Goal: Task Accomplishment & Management: Manage account settings

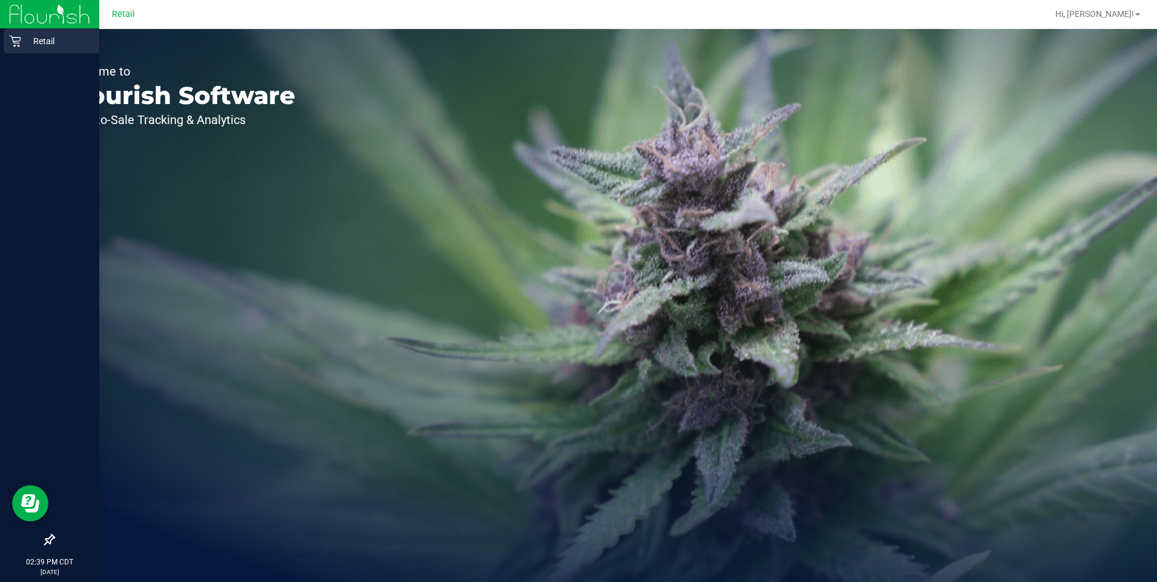
click at [12, 43] on icon at bounding box center [15, 41] width 12 height 12
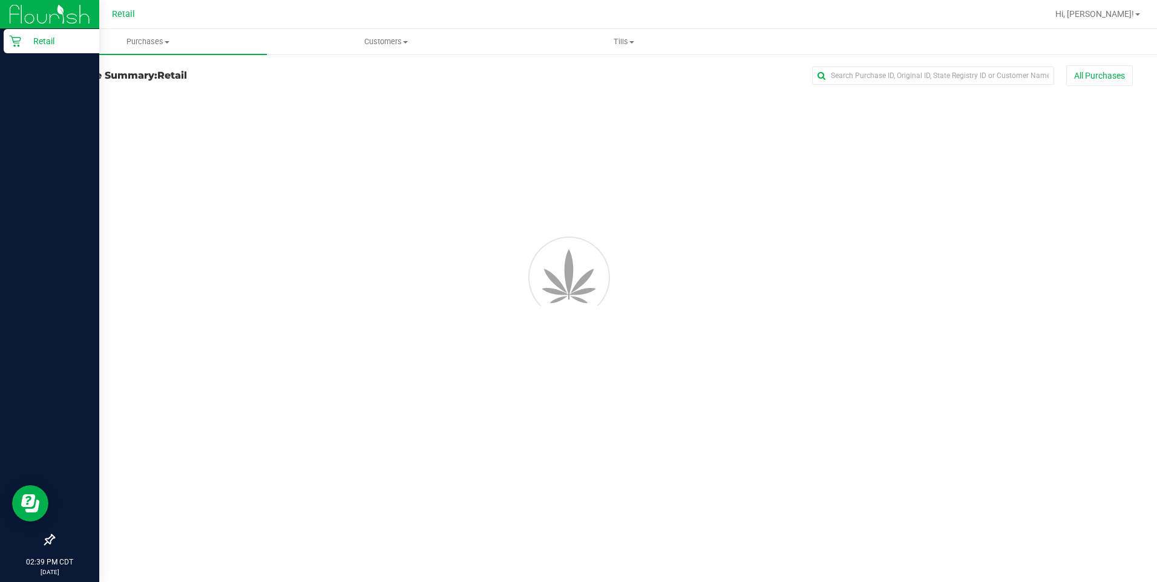
click at [44, 49] on div "Retail" at bounding box center [52, 41] width 96 height 24
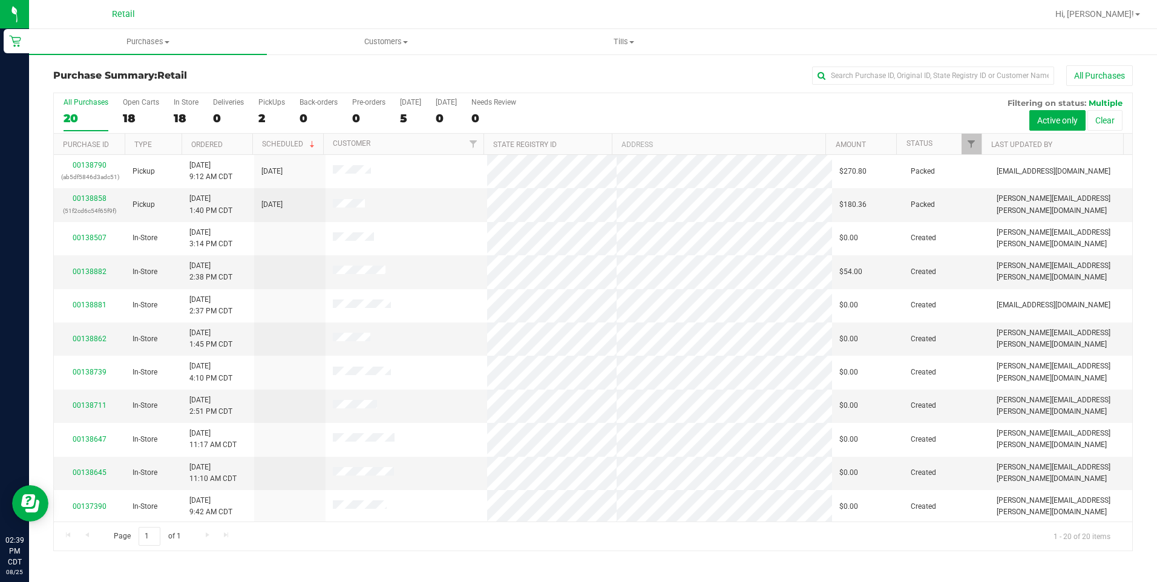
click at [227, 17] on div at bounding box center [632, 14] width 831 height 24
click at [89, 199] on link "00138888" at bounding box center [90, 198] width 34 height 8
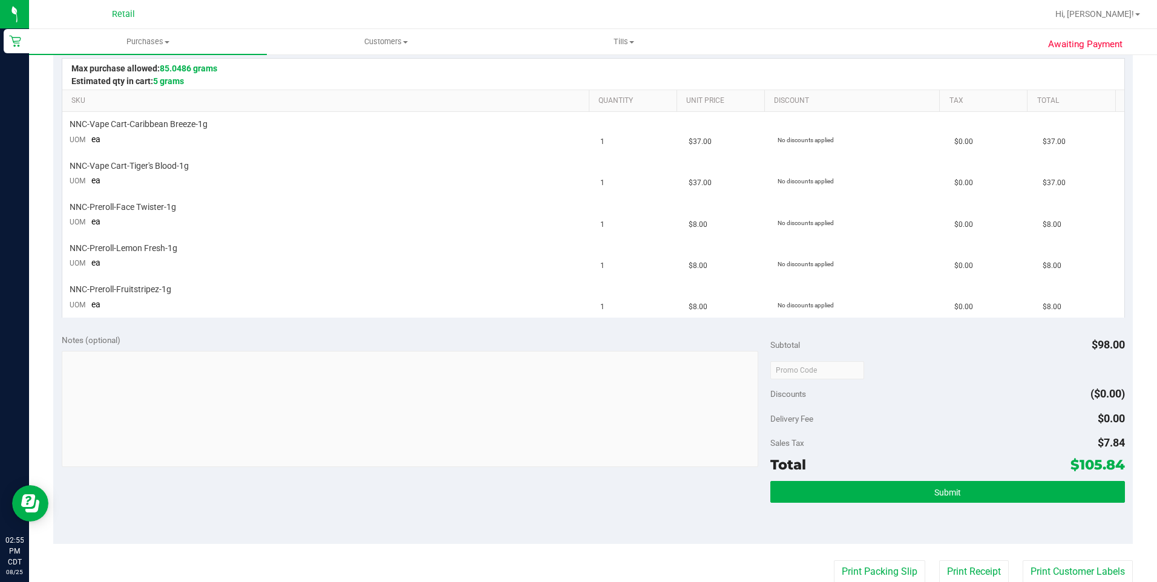
scroll to position [277, 0]
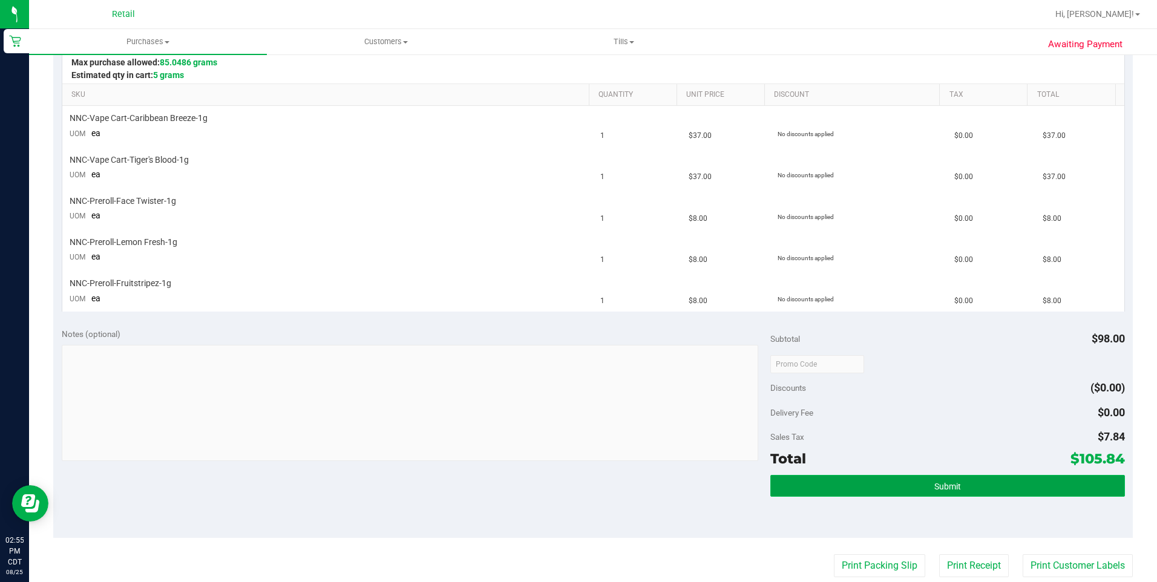
click at [939, 487] on span "Submit" at bounding box center [948, 487] width 27 height 10
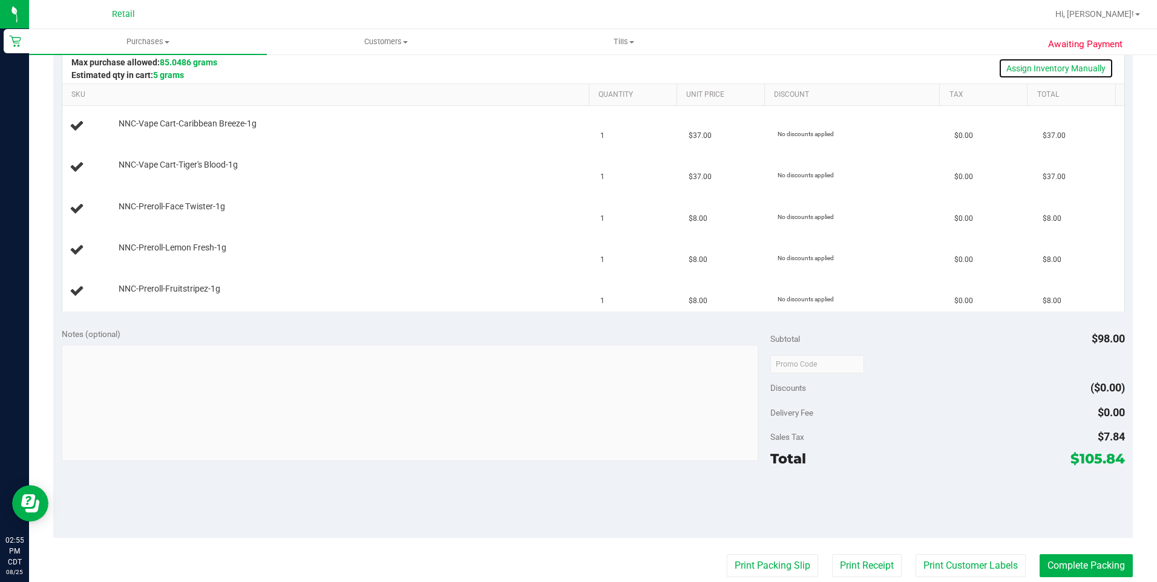
click at [1042, 71] on link "Assign Inventory Manually" at bounding box center [1056, 68] width 115 height 21
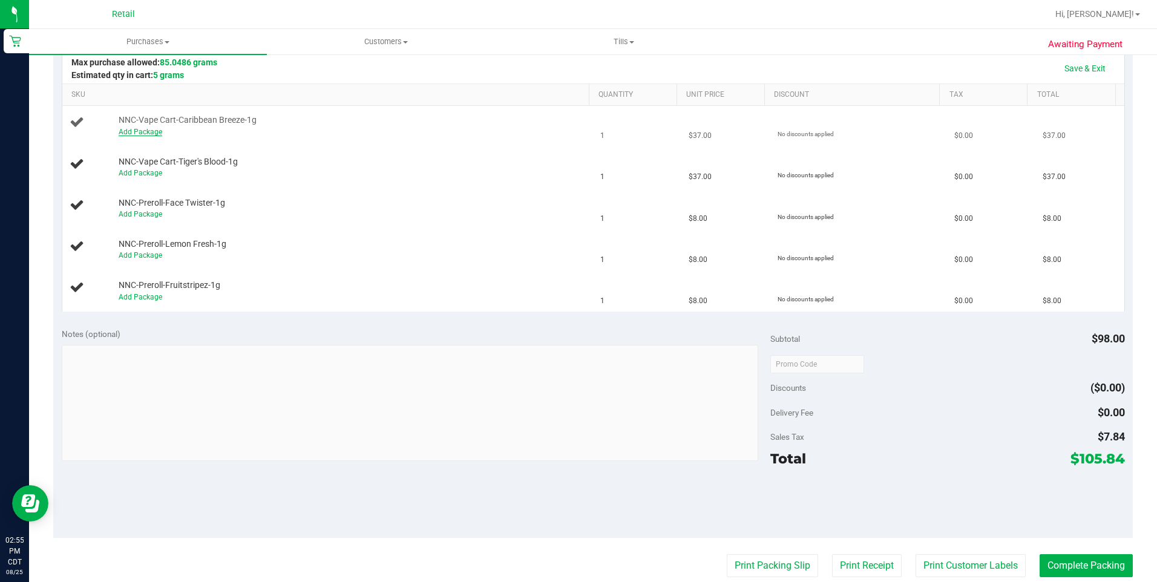
click at [143, 128] on link "Add Package" at bounding box center [141, 132] width 44 height 8
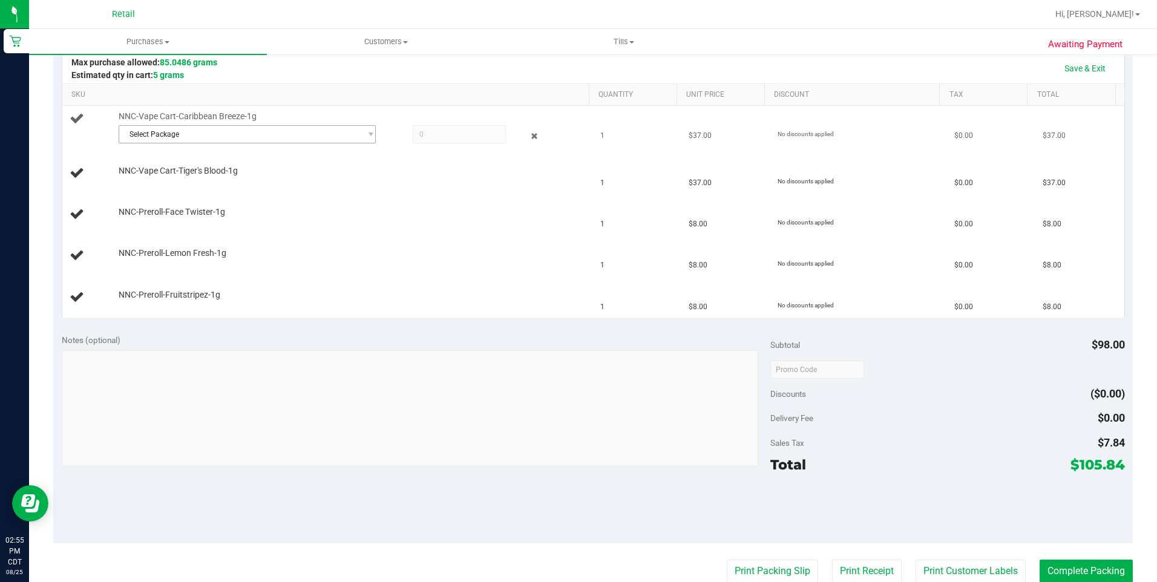
click at [196, 133] on span "Select Package" at bounding box center [240, 134] width 242 height 17
click at [197, 182] on span "SDNNCMF-20250815-006" at bounding box center [167, 184] width 85 height 8
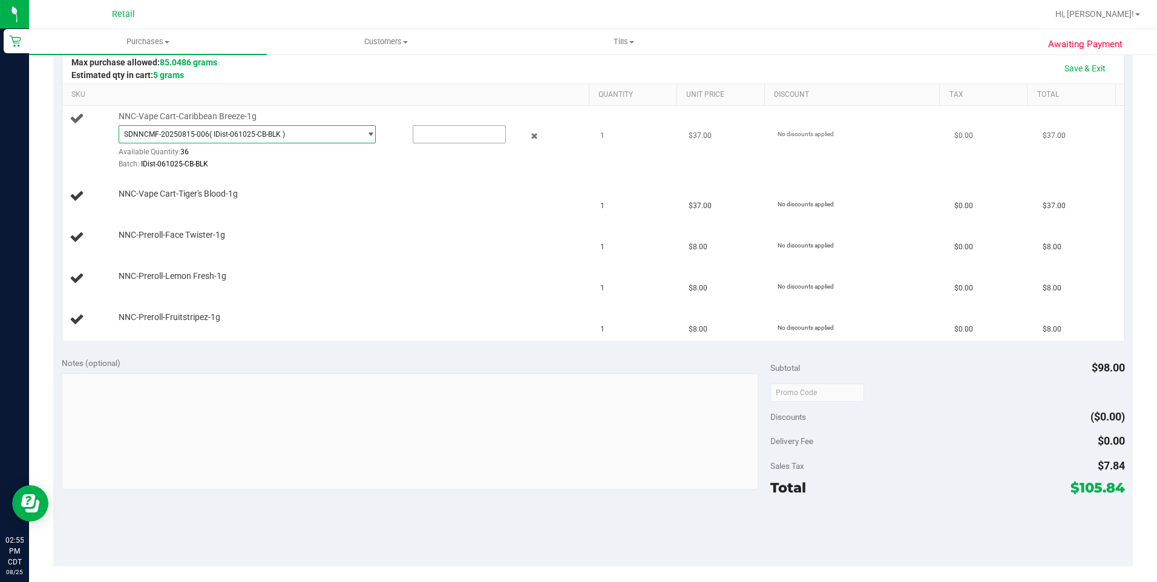
click at [449, 137] on input "text" at bounding box center [459, 134] width 92 height 17
type input "1"
click at [164, 201] on div "NNC-Vape Cart-Tiger's Blood-1g" at bounding box center [328, 196] width 517 height 16
type input "1.0000"
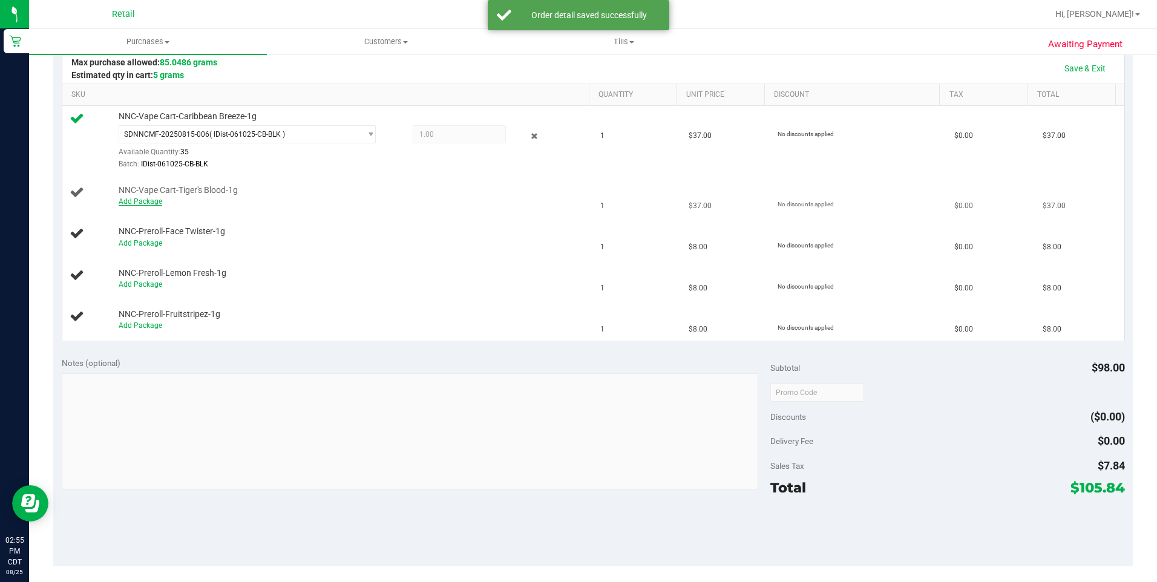
click at [145, 201] on link "Add Package" at bounding box center [141, 201] width 44 height 8
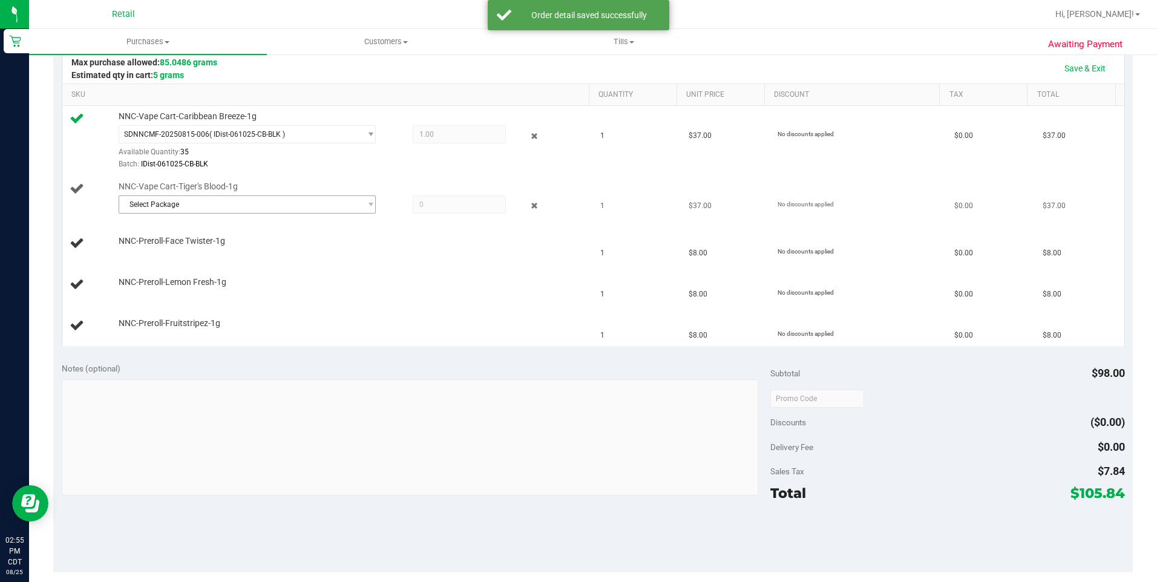
click at [303, 203] on span "Select Package" at bounding box center [240, 204] width 242 height 17
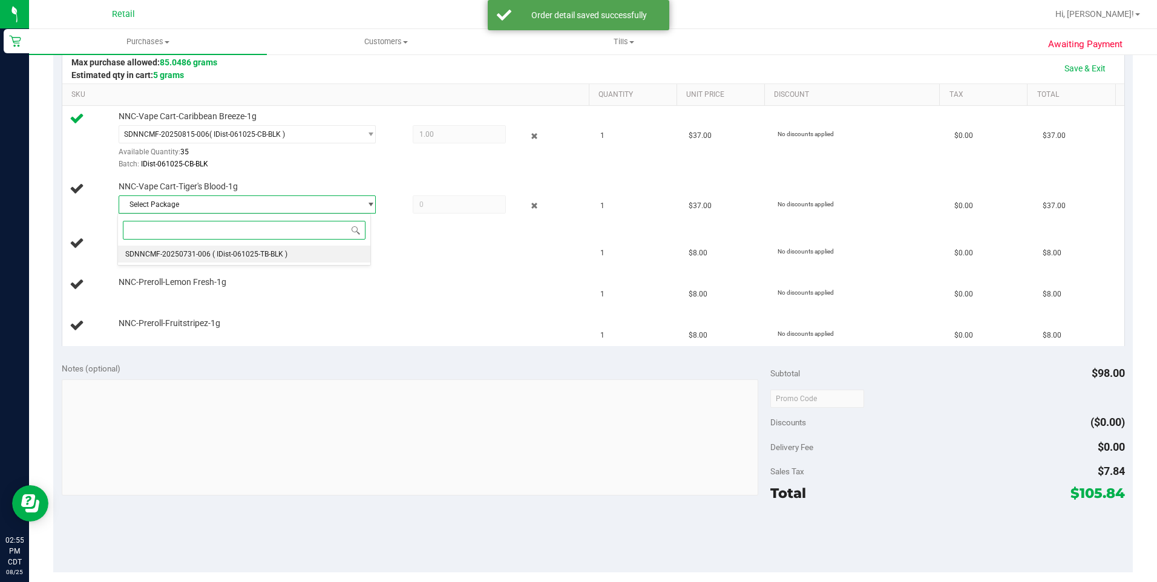
click at [239, 255] on span "( IDist-061025-TB-BLK )" at bounding box center [249, 254] width 75 height 8
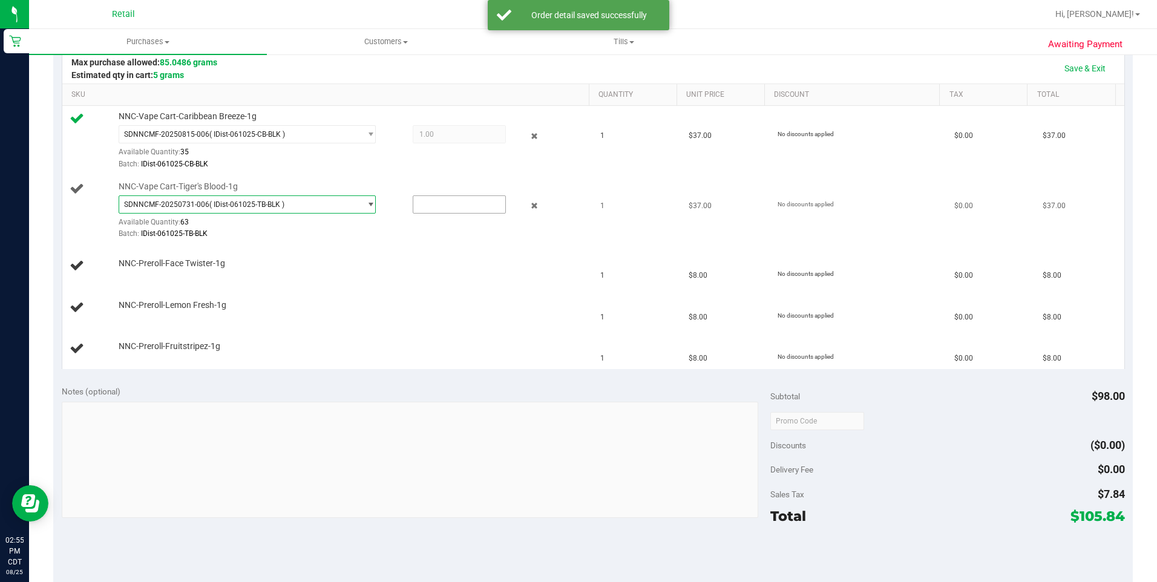
click at [437, 206] on input "text" at bounding box center [459, 204] width 92 height 17
type input "1"
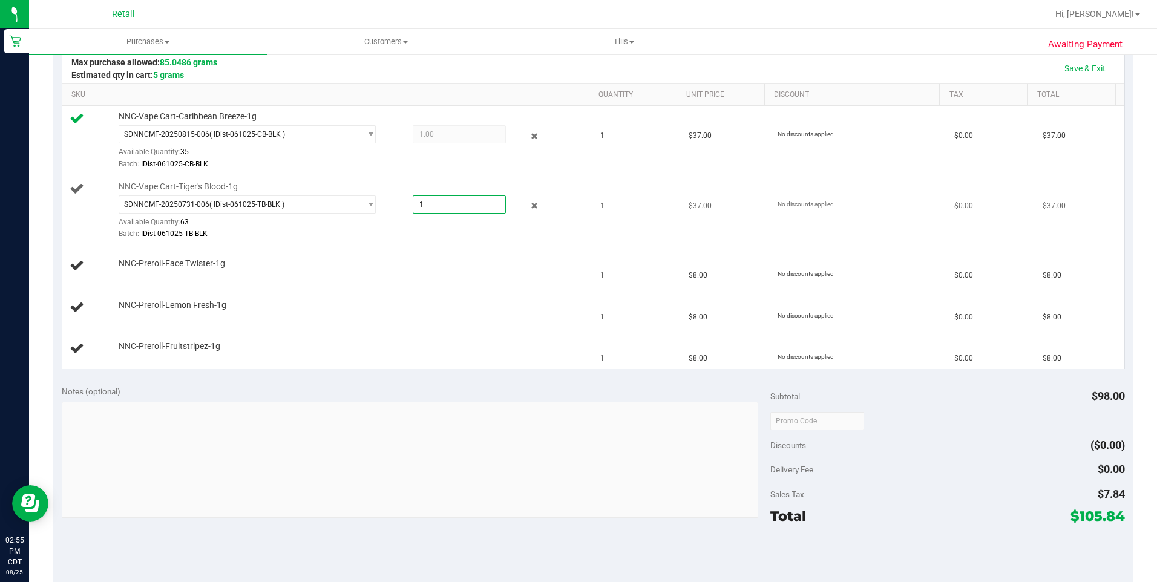
scroll to position [285, 0]
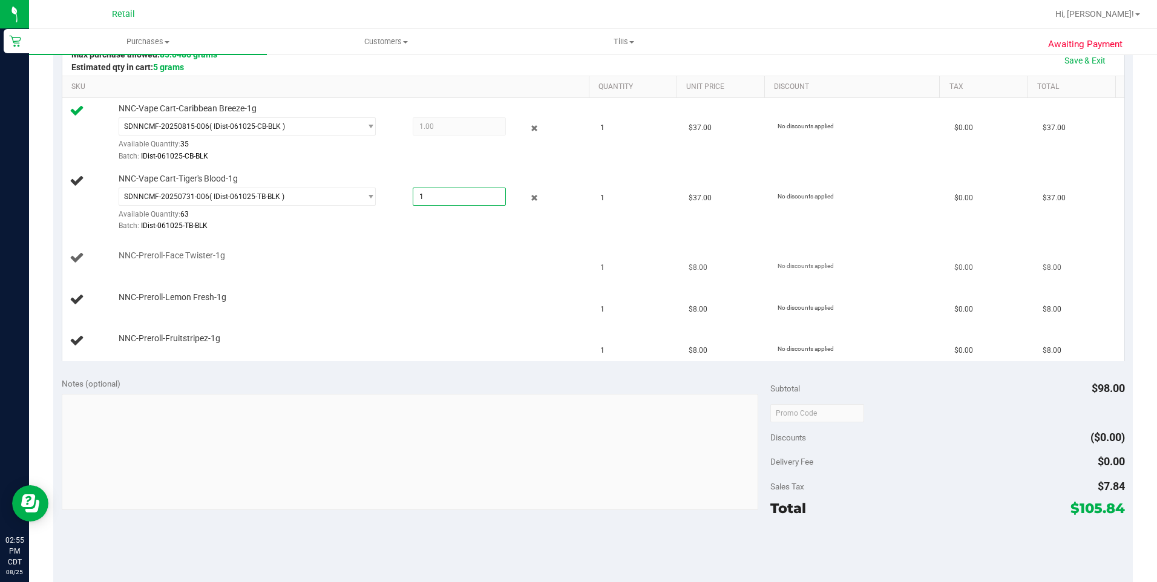
click at [154, 266] on div "NNC-Preroll-Face Twister-1g" at bounding box center [328, 258] width 517 height 16
type input "1.0000"
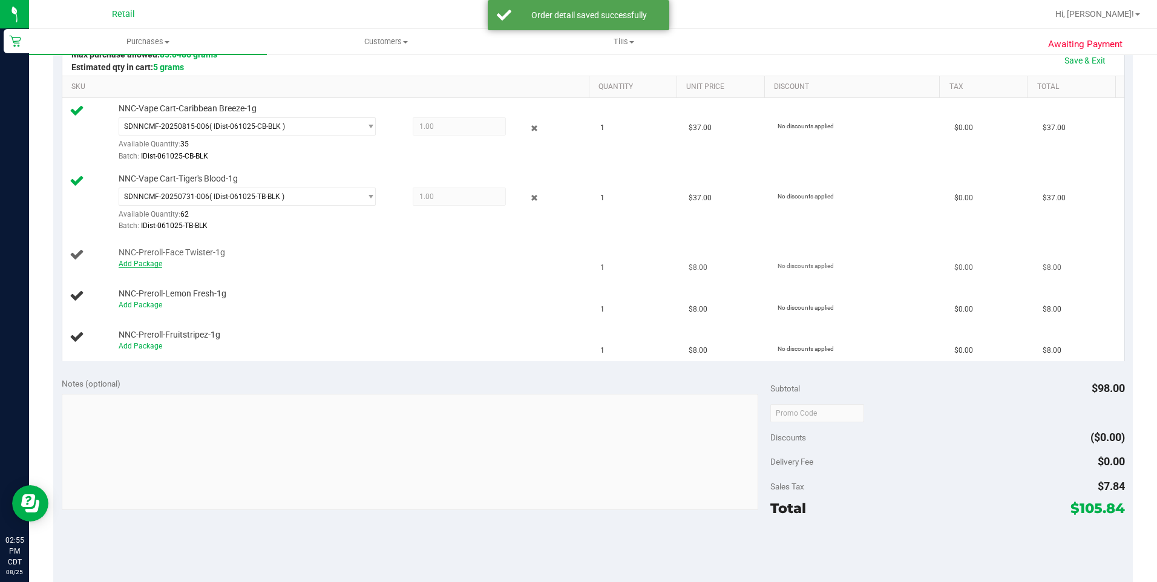
click at [138, 264] on link "Add Package" at bounding box center [141, 264] width 44 height 8
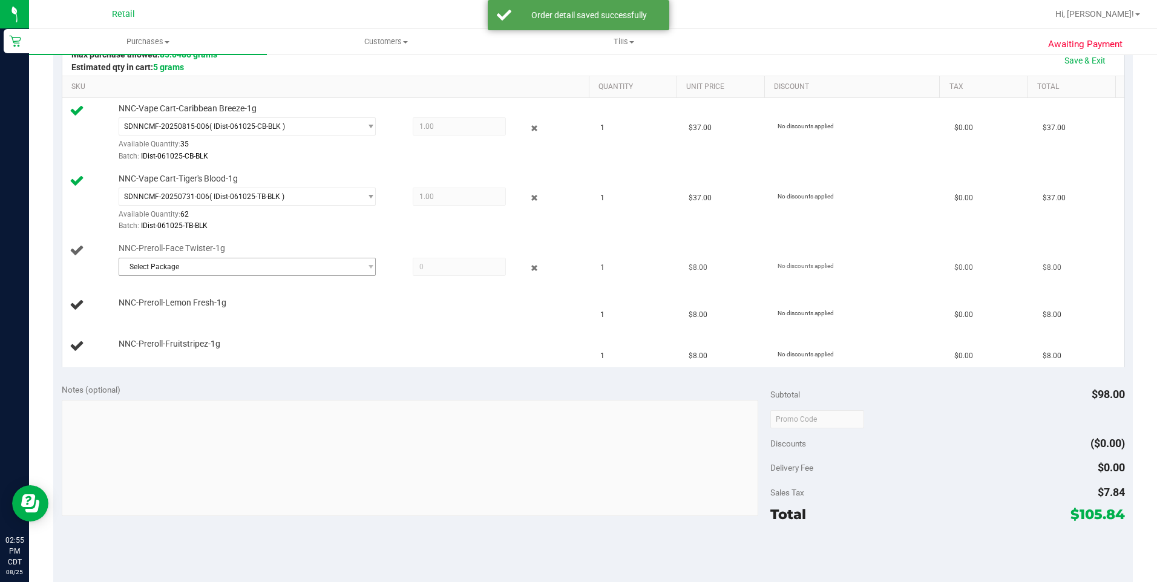
click at [169, 268] on span "Select Package" at bounding box center [240, 266] width 242 height 17
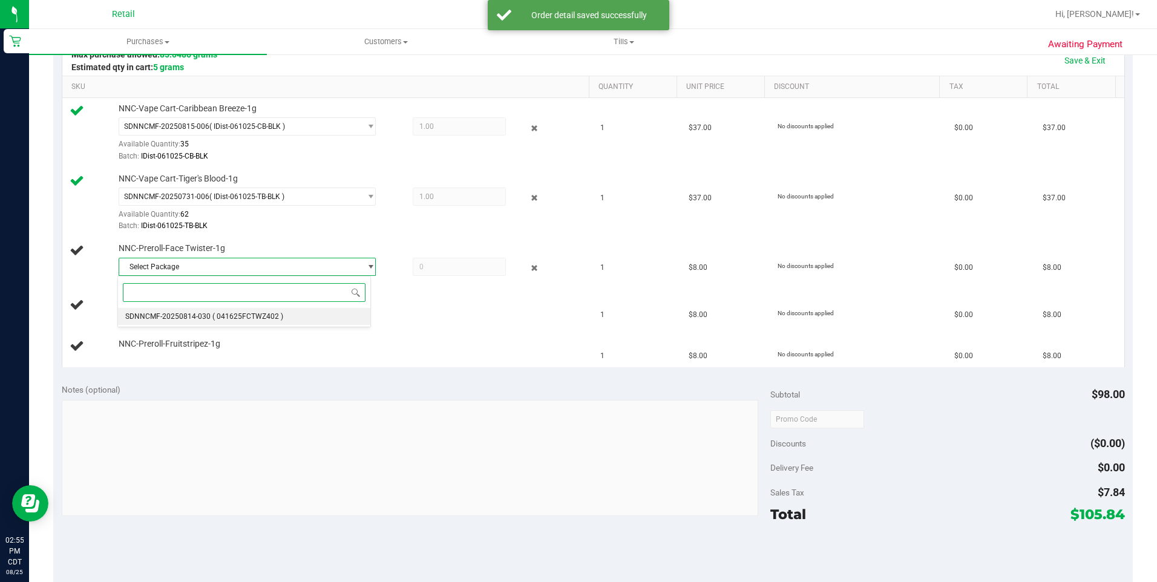
click at [283, 319] on li "SDNNCMF-20250814-030 ( 041625FCTWZ402 )" at bounding box center [244, 316] width 252 height 17
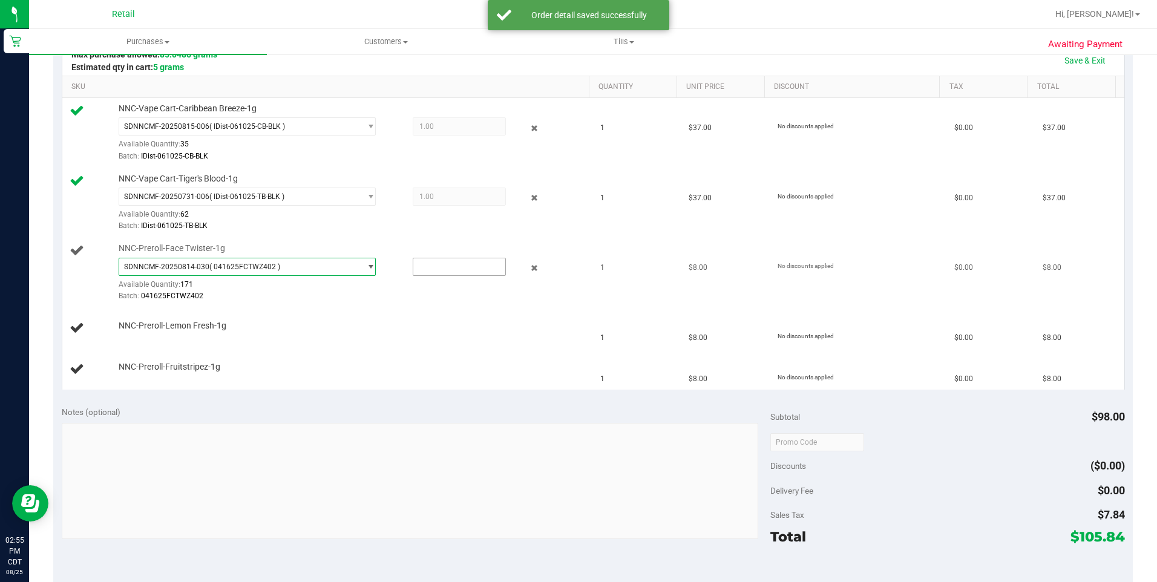
click at [449, 269] on input "text" at bounding box center [459, 266] width 92 height 17
type input "1"
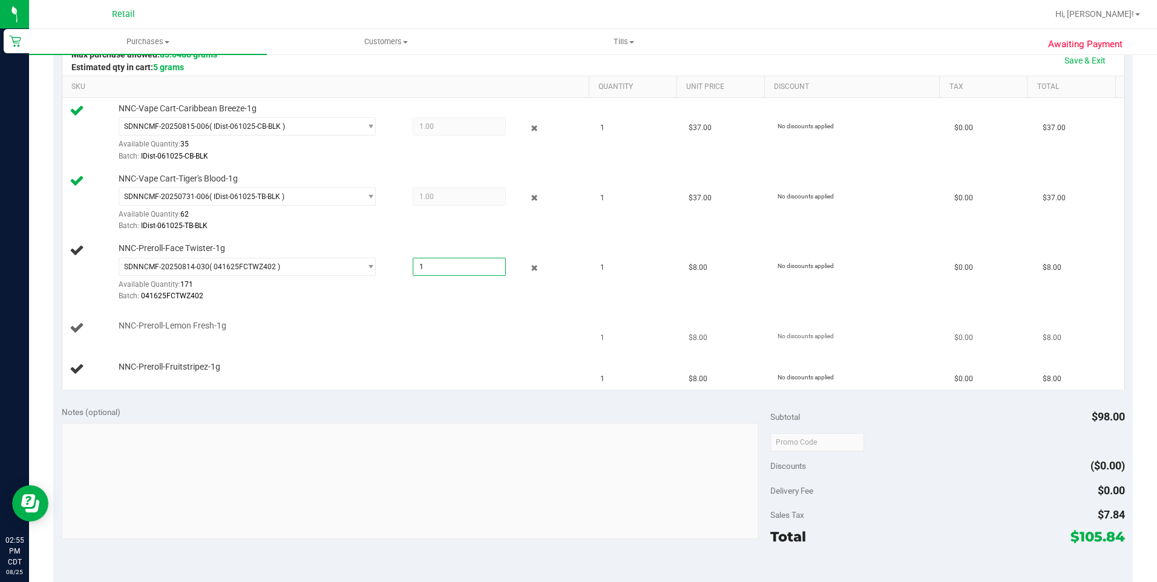
click at [160, 328] on span "NNC-Preroll-Lemon Fresh-1g" at bounding box center [173, 326] width 108 height 12
type input "1.0000"
click at [139, 334] on link "Add Package" at bounding box center [141, 334] width 44 height 8
click at [157, 333] on span "Select Package" at bounding box center [240, 336] width 242 height 17
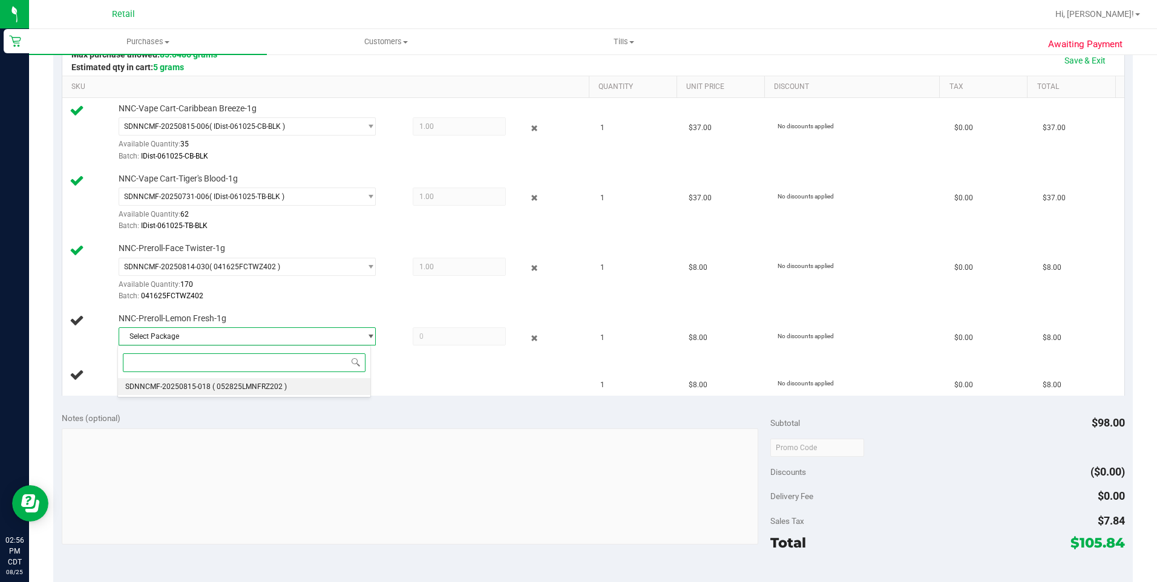
click at [169, 385] on span "SDNNCMF-20250815-018" at bounding box center [167, 387] width 85 height 8
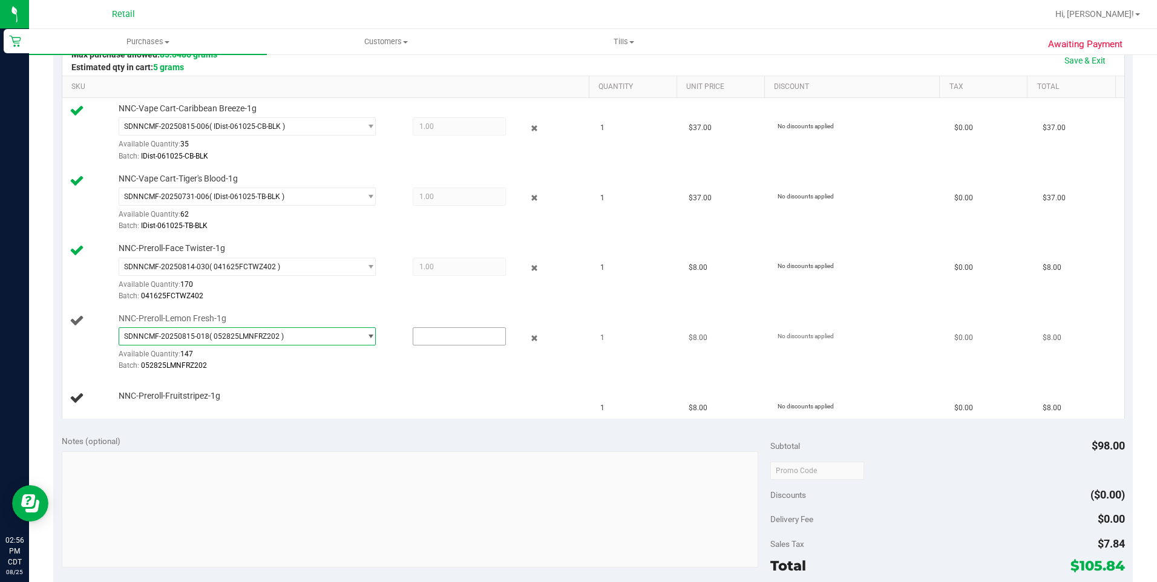
click at [437, 335] on input "text" at bounding box center [459, 336] width 92 height 17
type input "1"
click at [159, 398] on span "NNC-Preroll-Fruitstripez-1g" at bounding box center [170, 396] width 102 height 12
type input "1.0000"
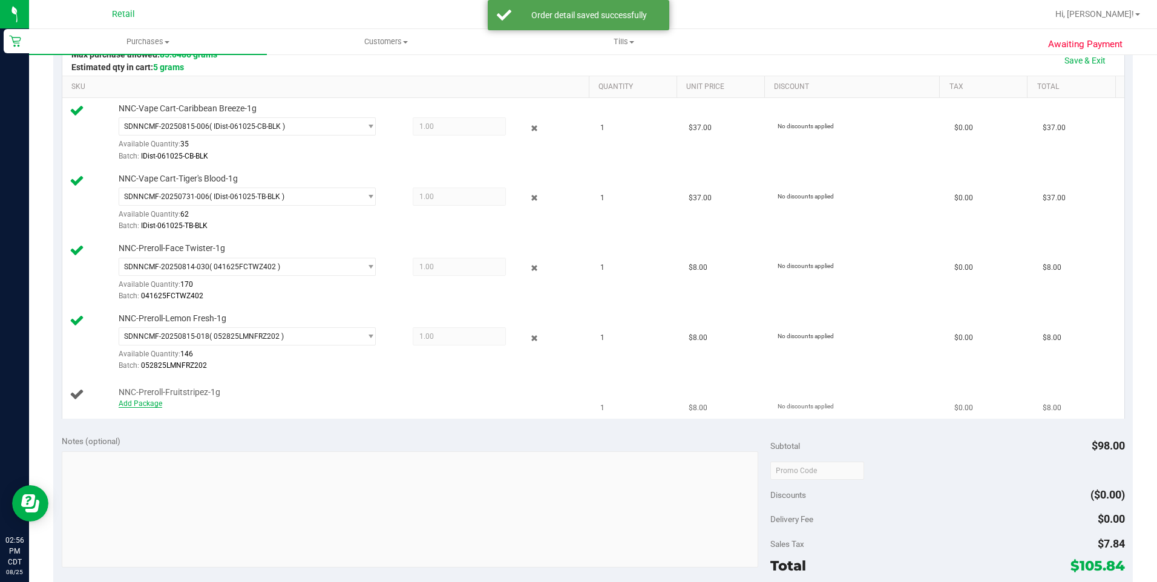
click at [136, 404] on link "Add Package" at bounding box center [141, 404] width 44 height 8
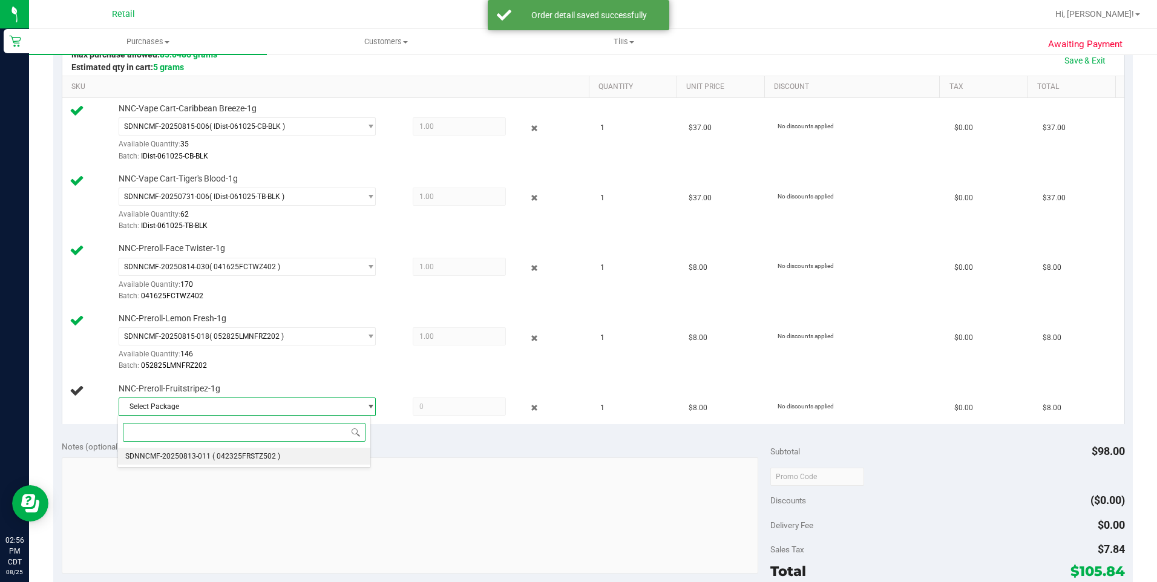
click at [194, 453] on span "SDNNCMF-20250813-011" at bounding box center [167, 456] width 85 height 8
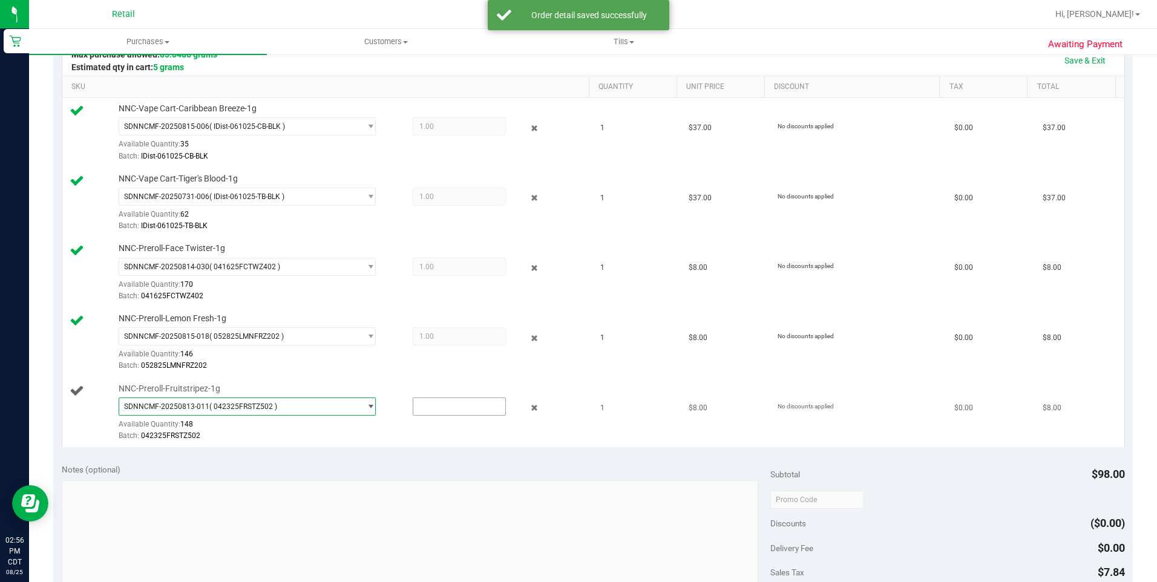
click at [428, 407] on input "text" at bounding box center [459, 406] width 92 height 17
type input "1"
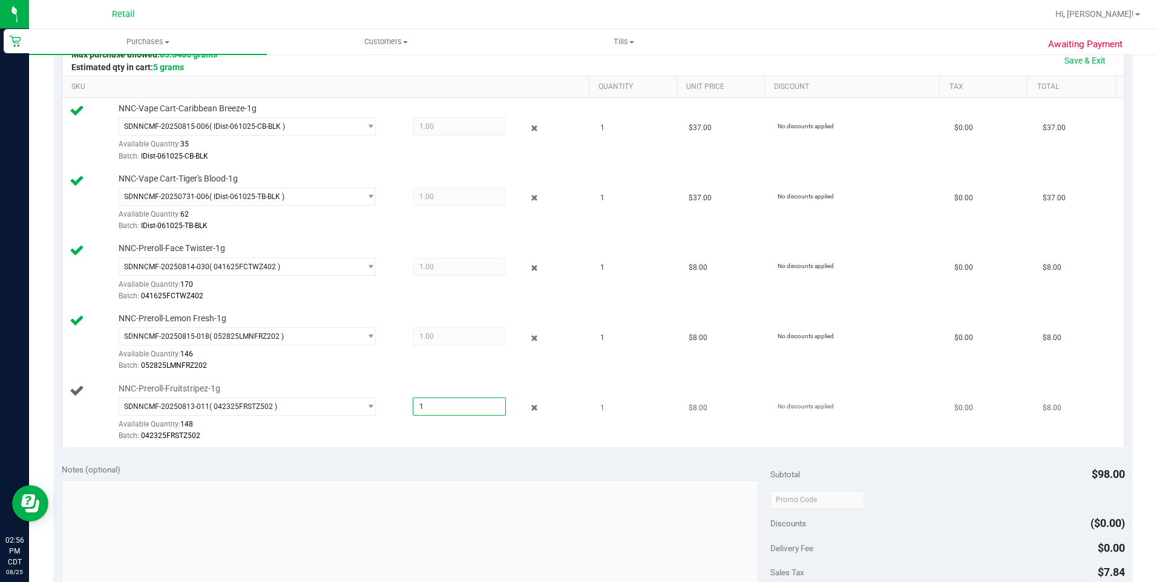
click at [346, 443] on div at bounding box center [351, 442] width 465 height 1
type input "1.0000"
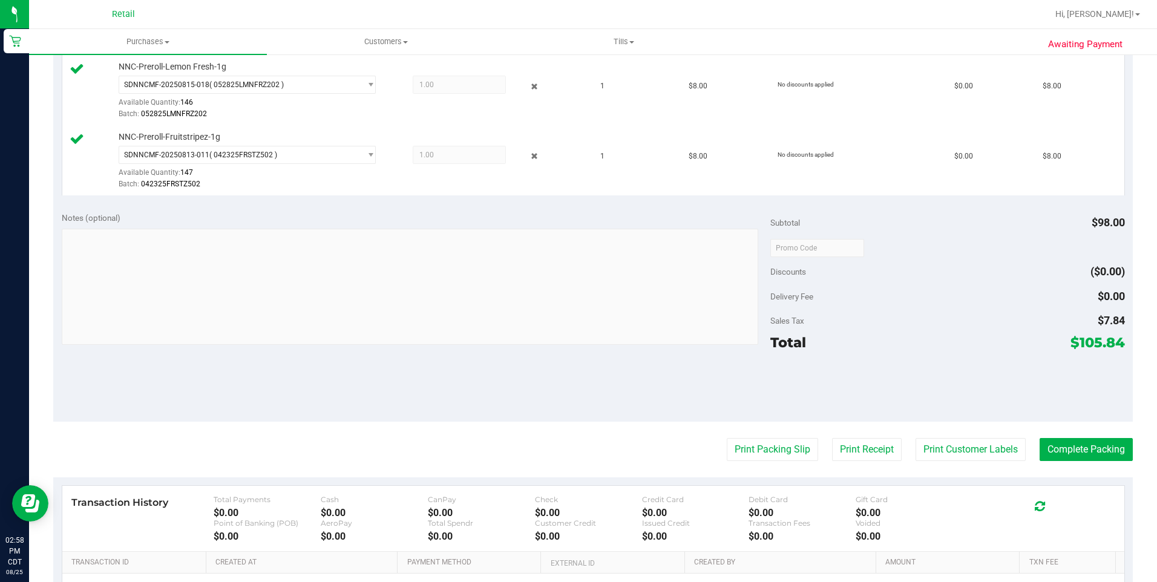
scroll to position [541, 0]
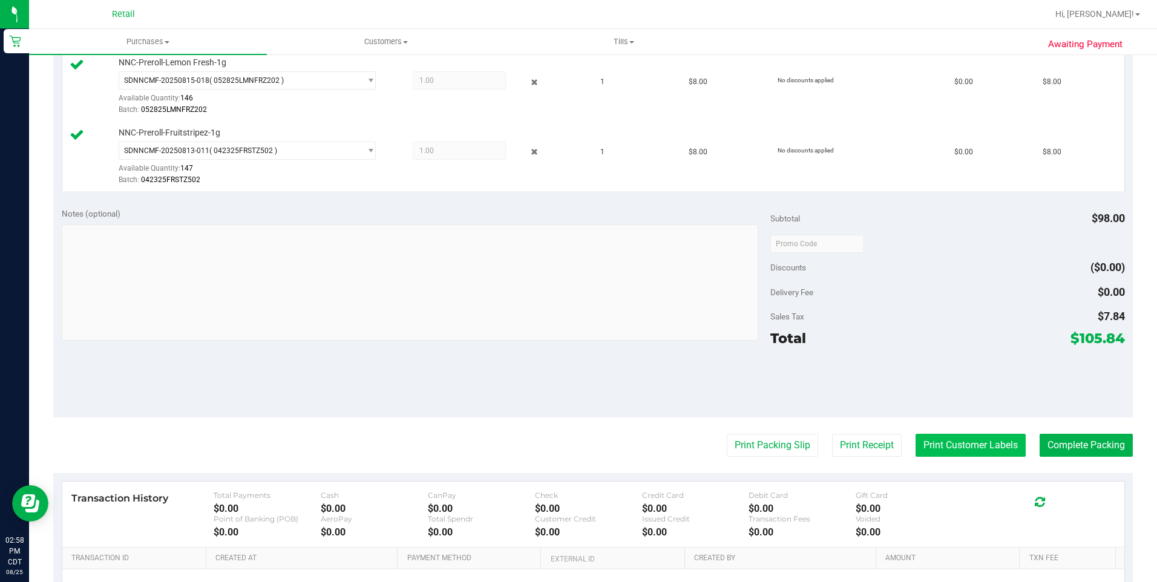
click at [961, 452] on button "Print Customer Labels" at bounding box center [971, 445] width 110 height 23
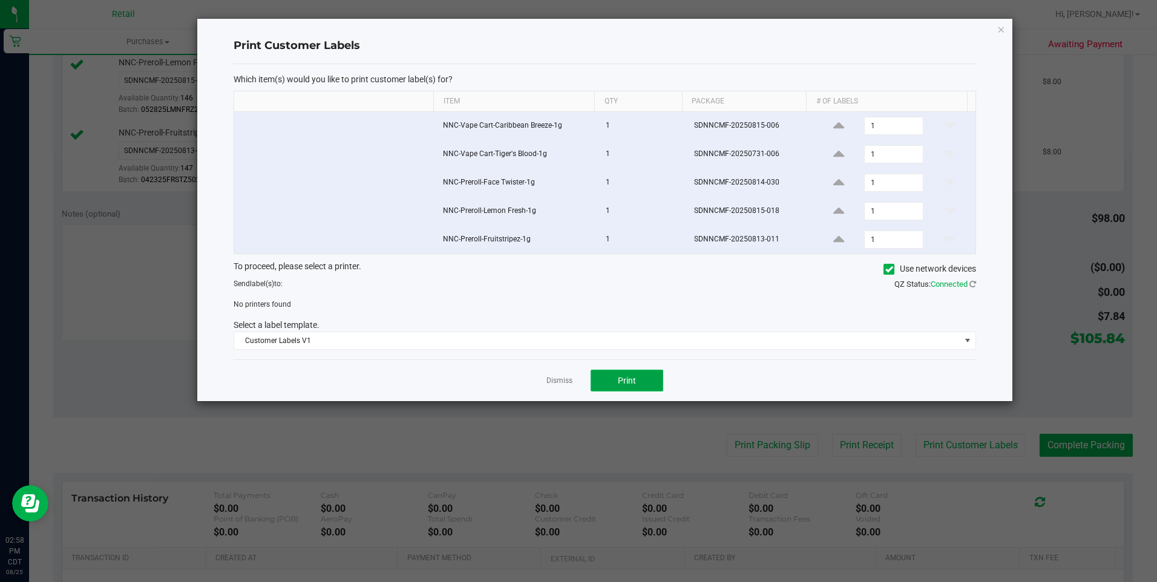
click at [617, 382] on button "Print" at bounding box center [627, 381] width 73 height 22
click at [887, 269] on icon at bounding box center [890, 269] width 8 height 0
click at [0, 0] on input "Use network devices" at bounding box center [0, 0] width 0 height 0
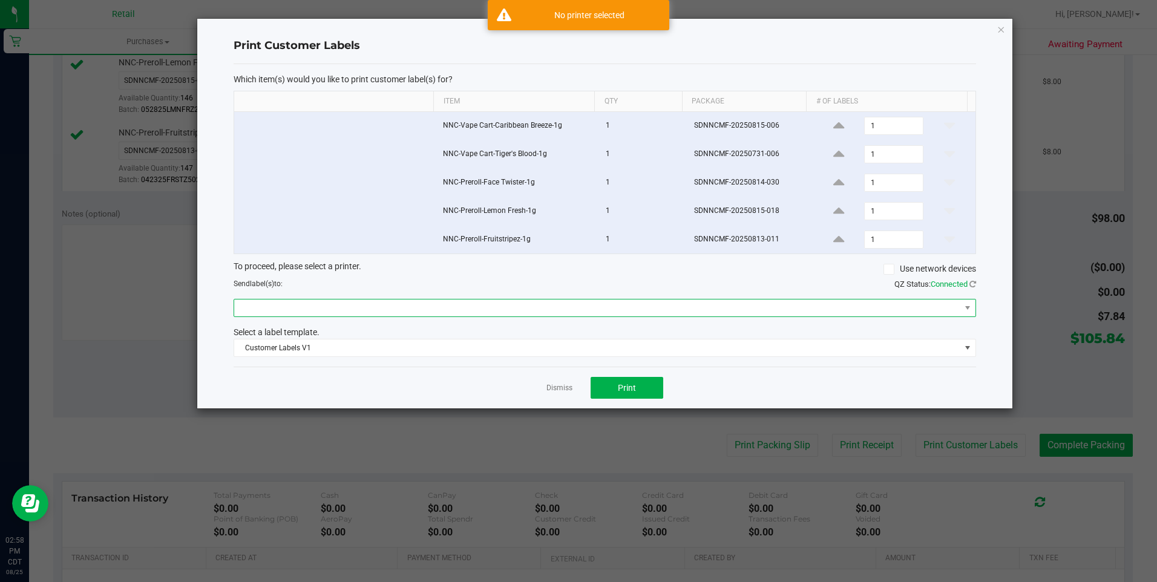
click at [806, 307] on span at bounding box center [597, 308] width 726 height 17
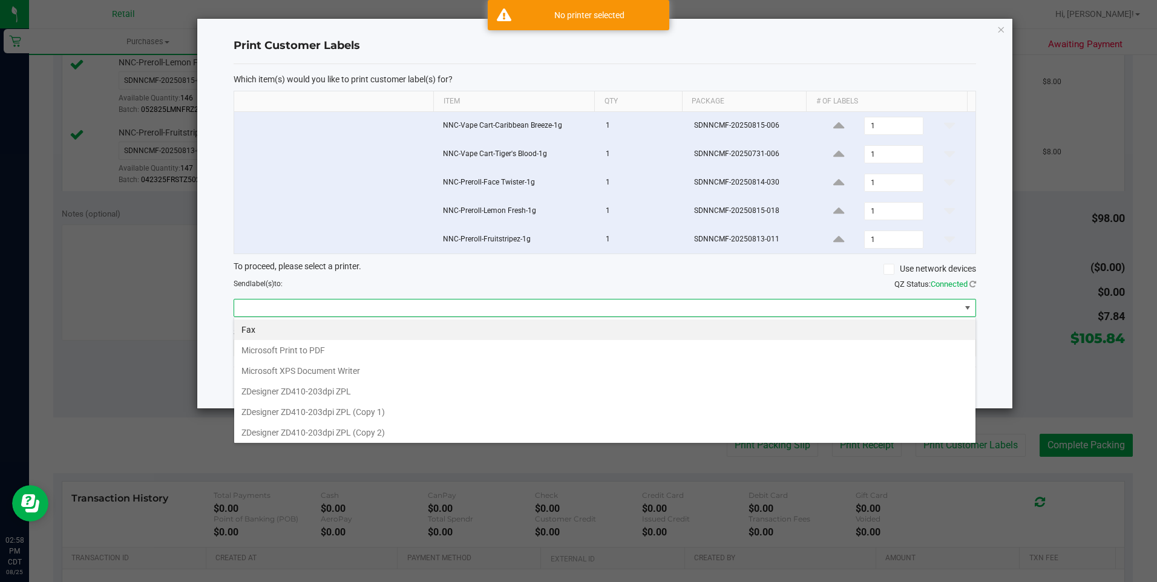
scroll to position [18, 743]
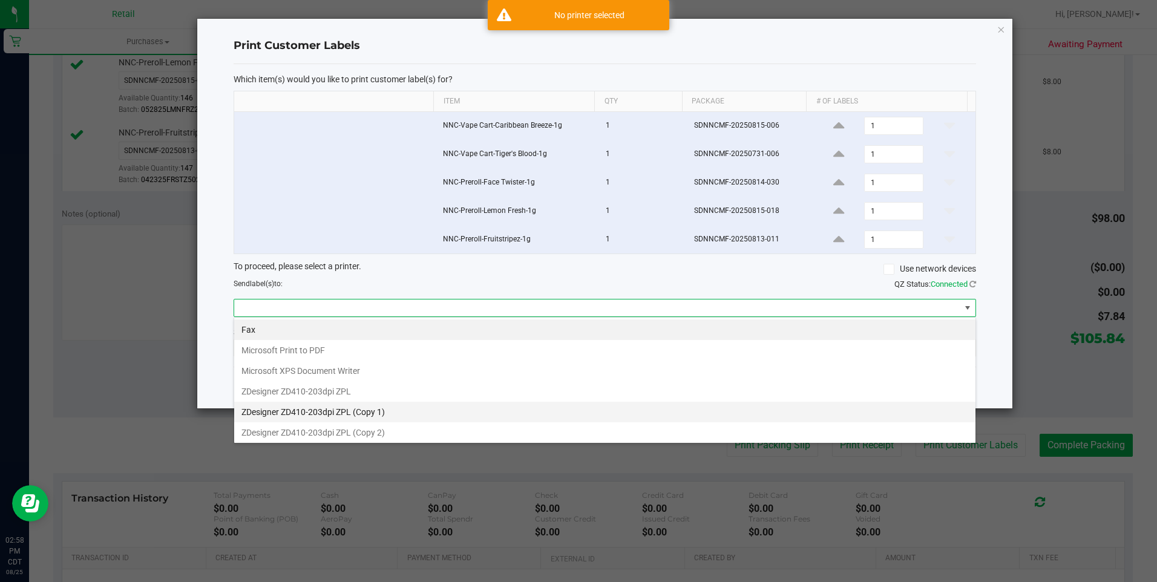
click at [390, 415] on 1\) "ZDesigner ZD410-203dpi ZPL (Copy 1)" at bounding box center [605, 412] width 742 height 21
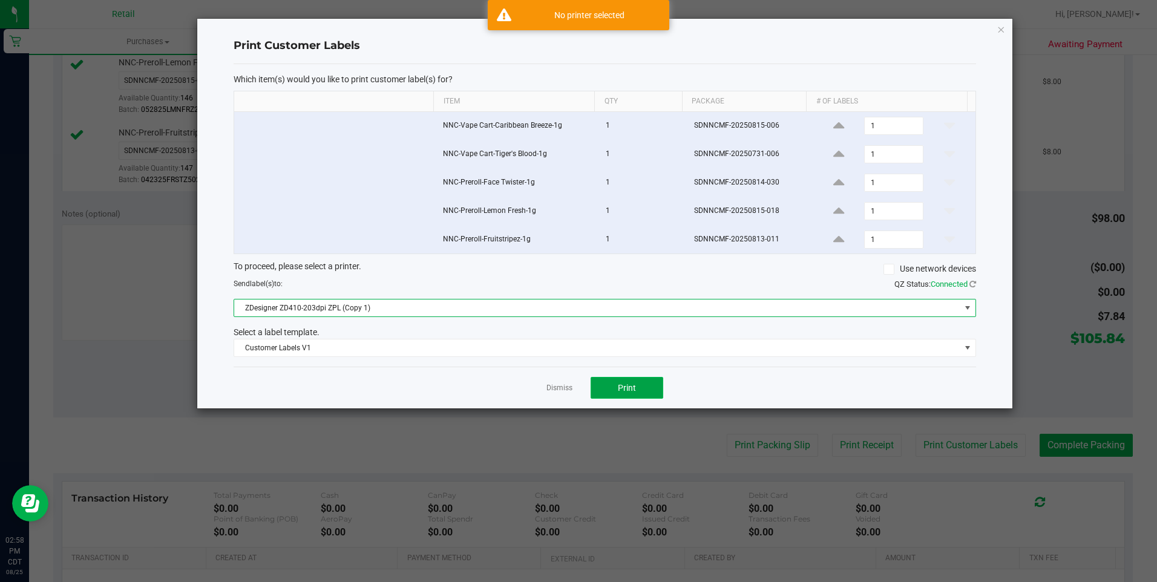
click at [639, 394] on button "Print" at bounding box center [627, 388] width 73 height 22
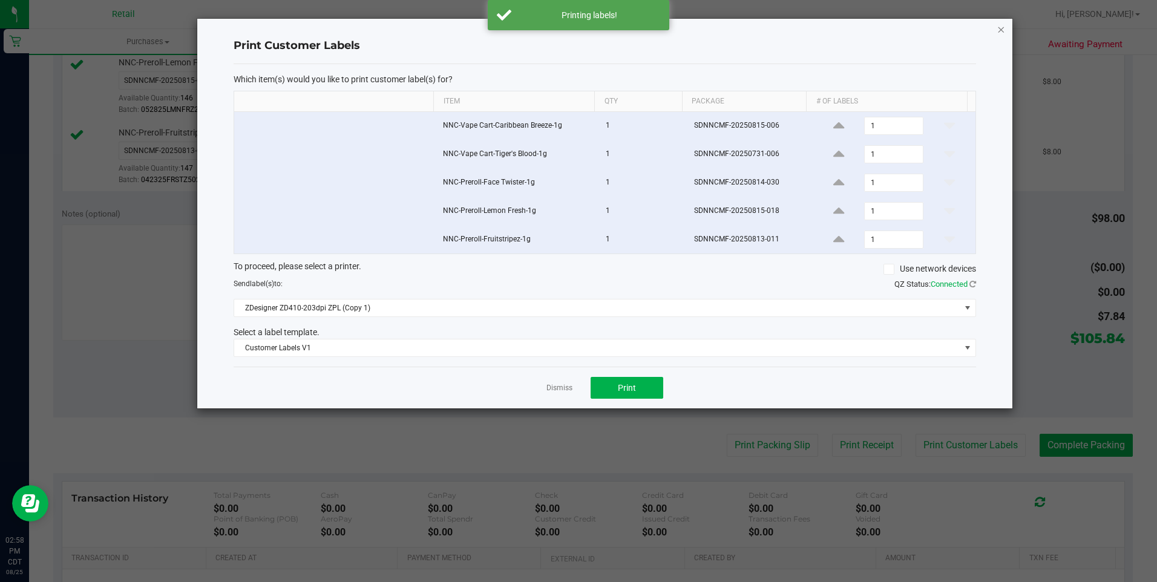
click at [999, 24] on icon "button" at bounding box center [1001, 29] width 8 height 15
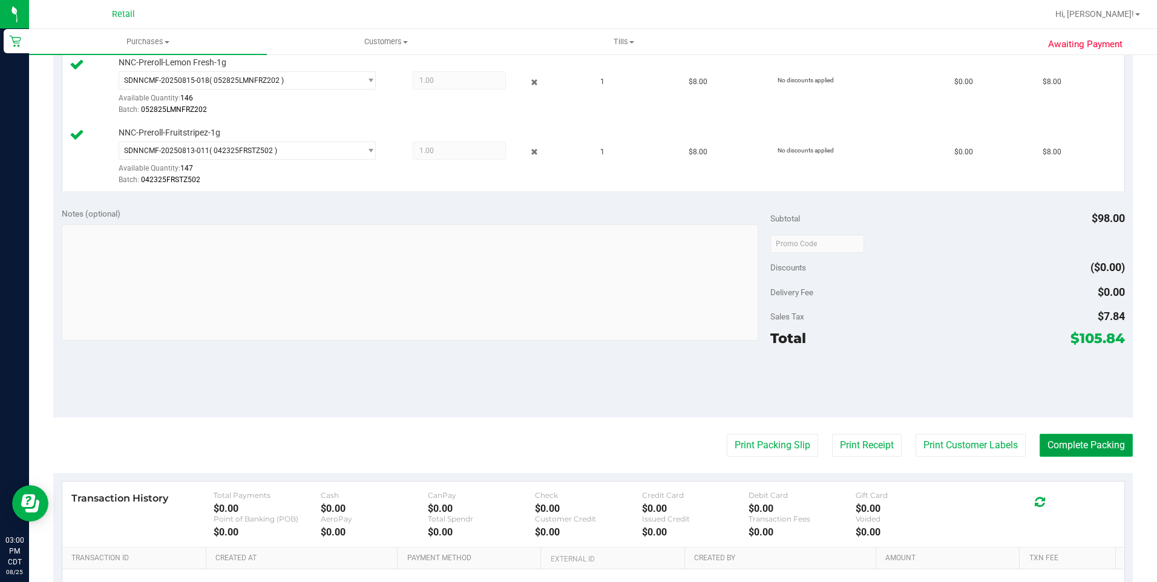
click at [1073, 450] on button "Complete Packing" at bounding box center [1086, 445] width 93 height 23
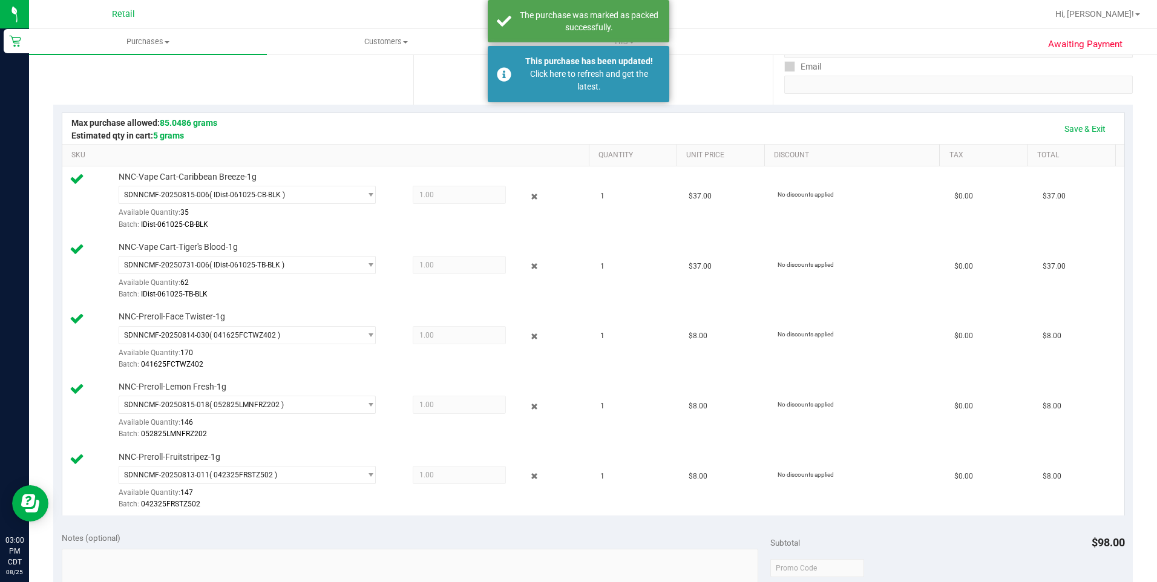
scroll to position [200, 0]
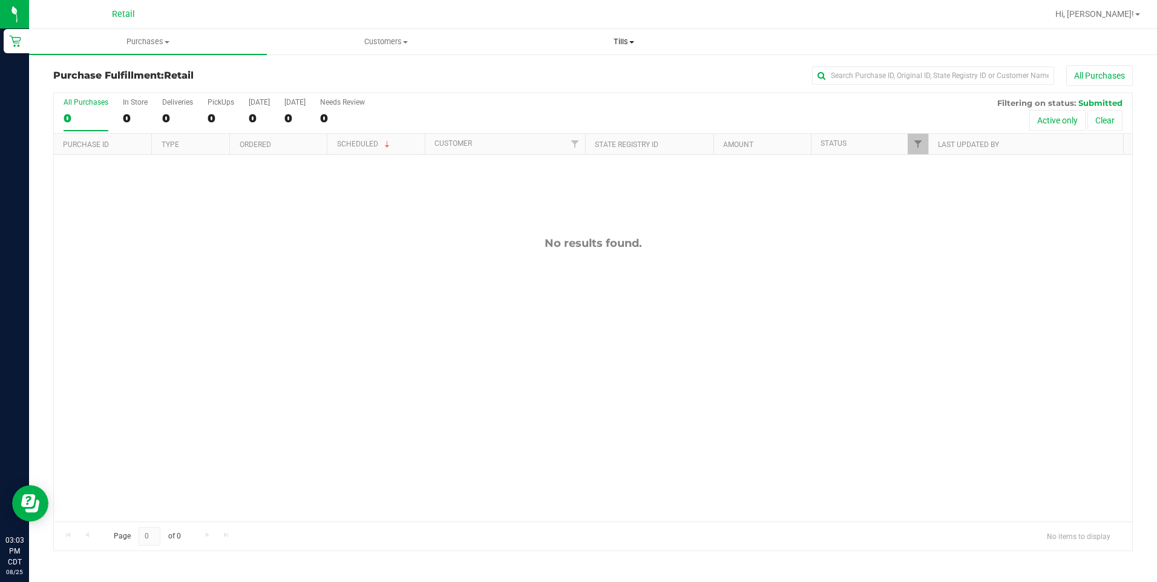
click at [632, 40] on span "Tills" at bounding box center [624, 41] width 237 height 11
click at [561, 75] on span "Manage tills" at bounding box center [546, 73] width 82 height 10
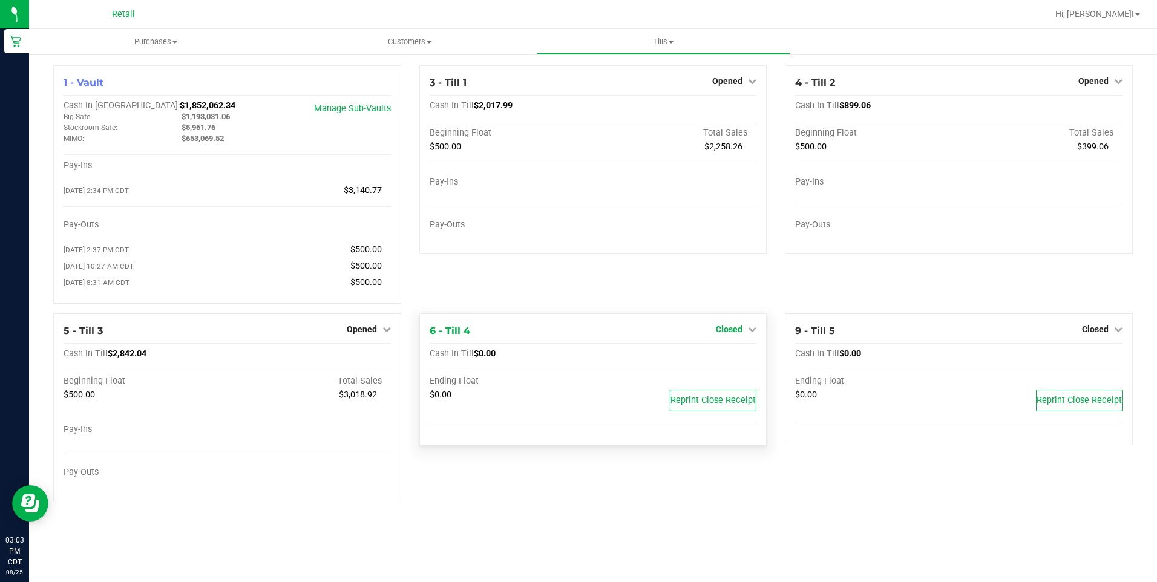
click at [740, 332] on span "Closed" at bounding box center [729, 329] width 27 height 10
click at [727, 355] on link "Open Till" at bounding box center [729, 354] width 32 height 10
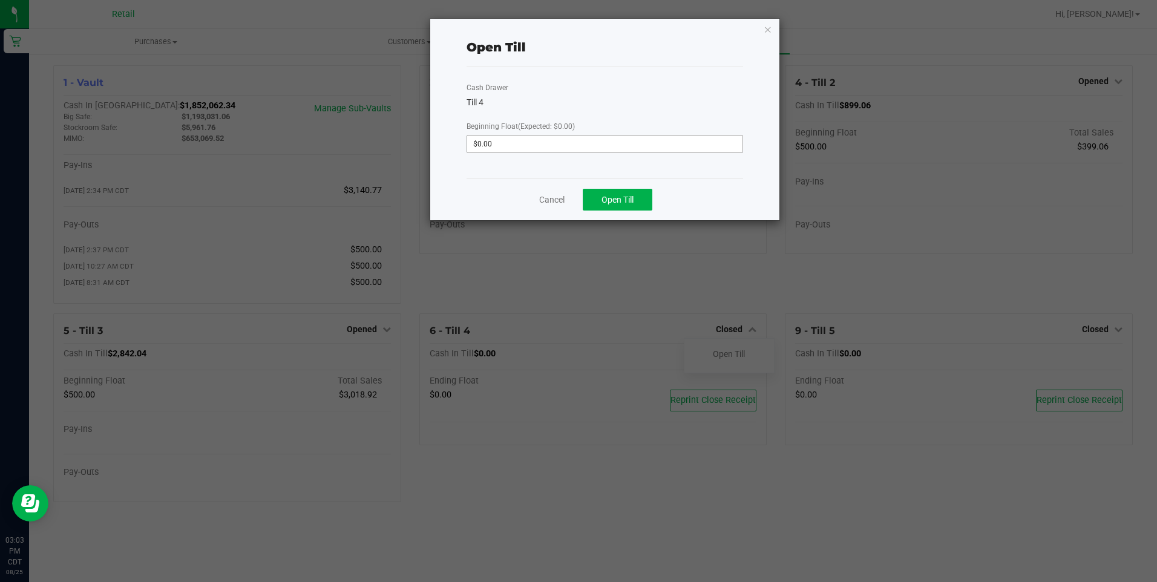
click at [529, 144] on input "$0.00" at bounding box center [604, 144] width 275 height 17
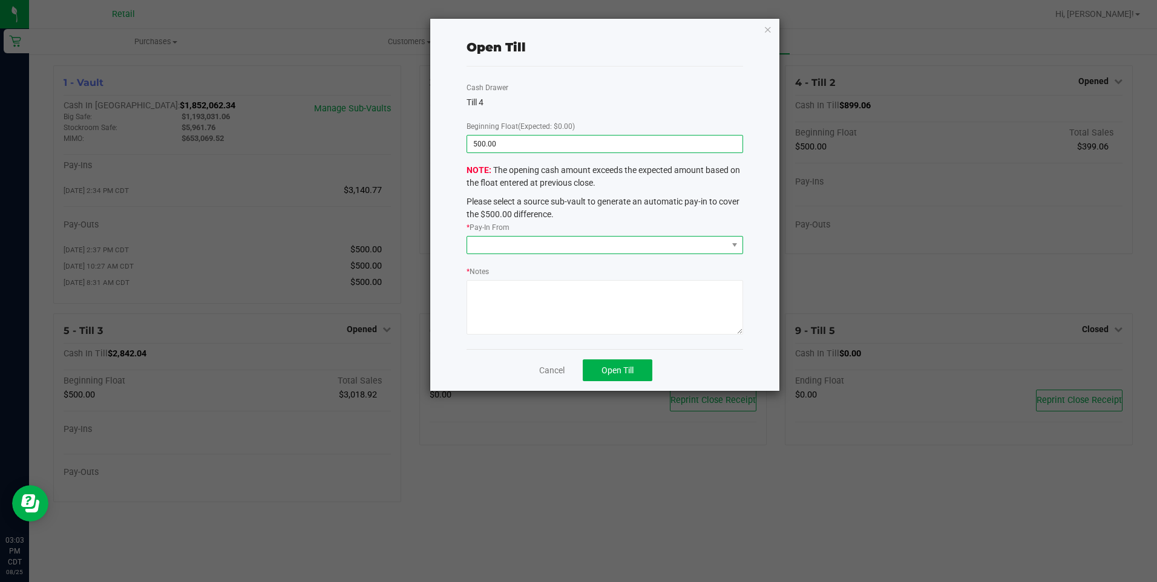
click at [588, 249] on span at bounding box center [597, 245] width 260 height 17
type input "$500.00"
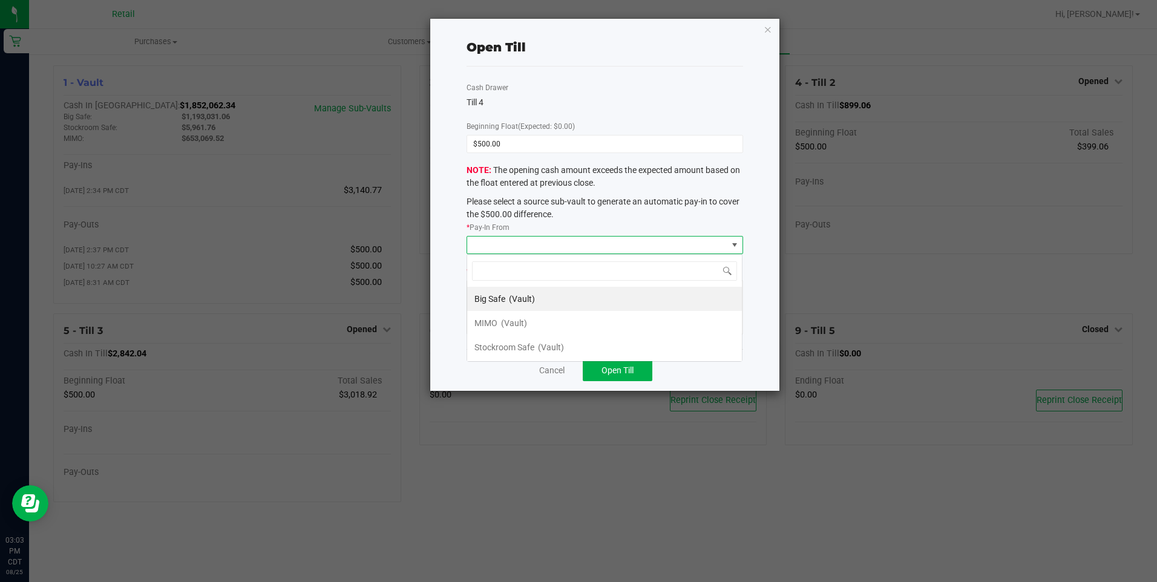
scroll to position [18, 276]
click at [515, 318] on span "(Vault)" at bounding box center [514, 323] width 26 height 10
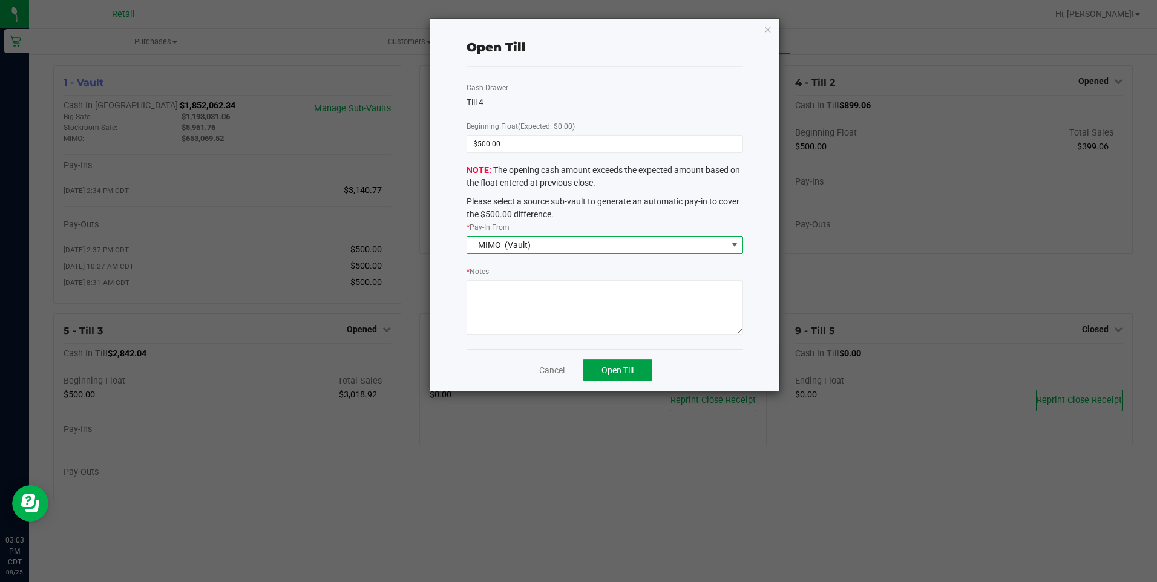
click at [621, 371] on span "Open Till" at bounding box center [618, 371] width 32 height 10
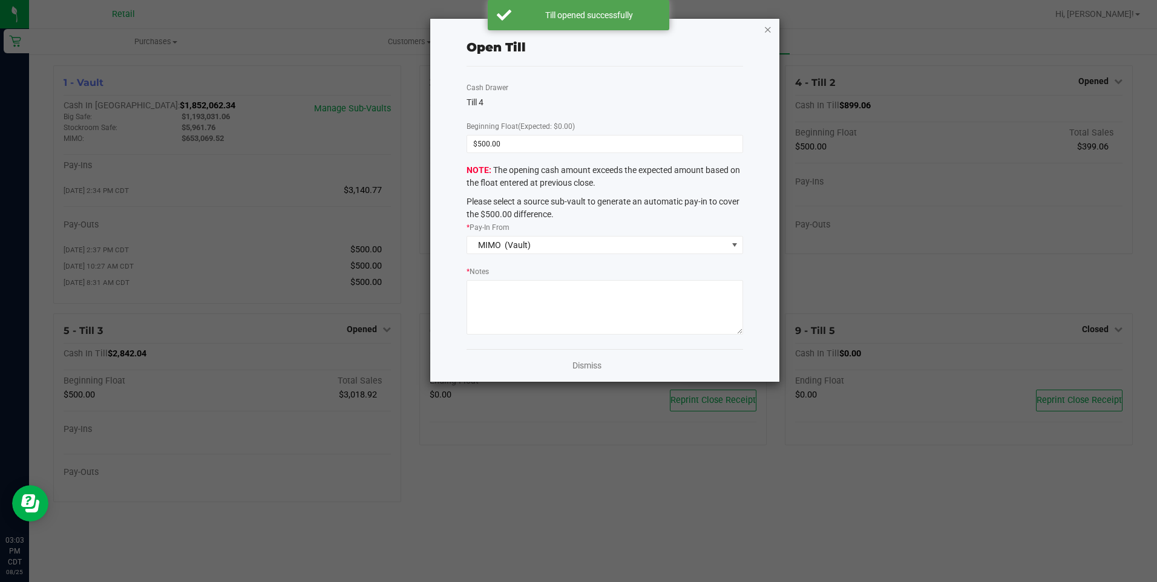
click at [769, 30] on icon "button" at bounding box center [768, 29] width 8 height 15
